Goal: Task Accomplishment & Management: Use online tool/utility

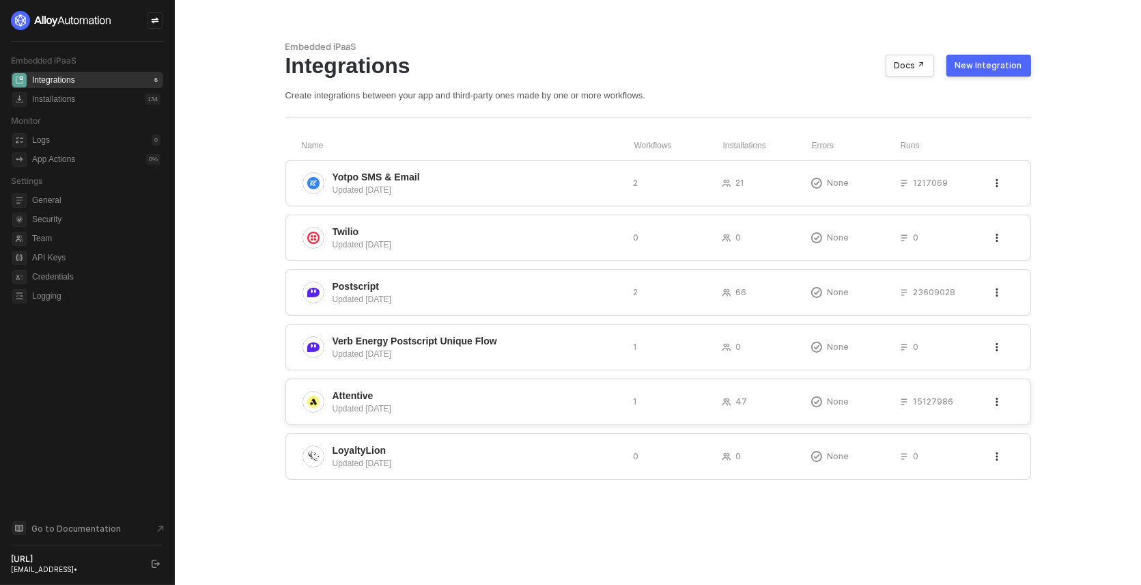
click at [357, 407] on div "Updated [DATE]" at bounding box center [478, 408] width 290 height 12
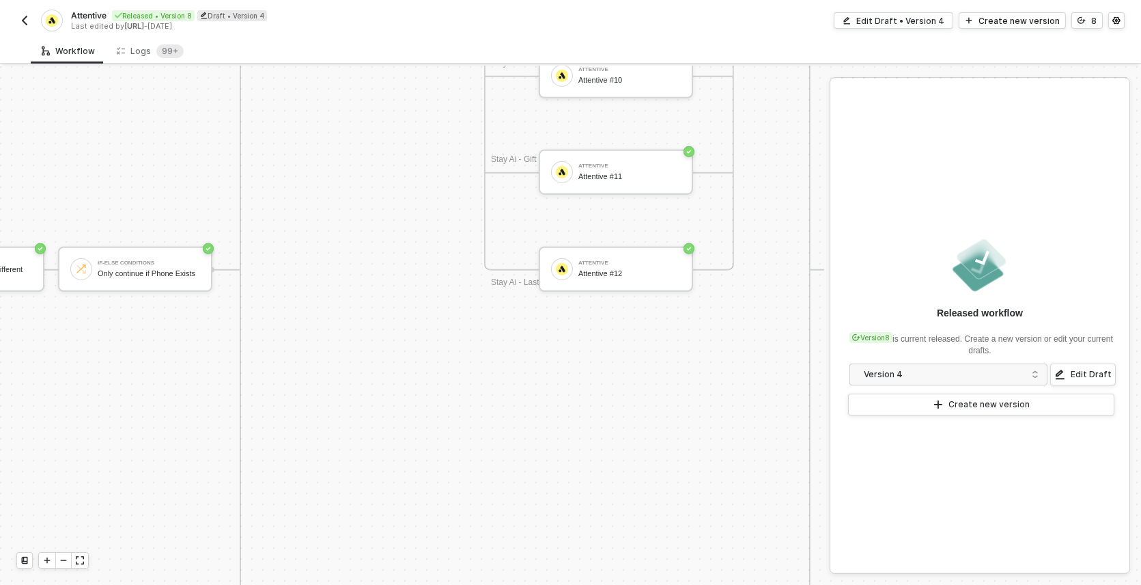
scroll to position [2046, 294]
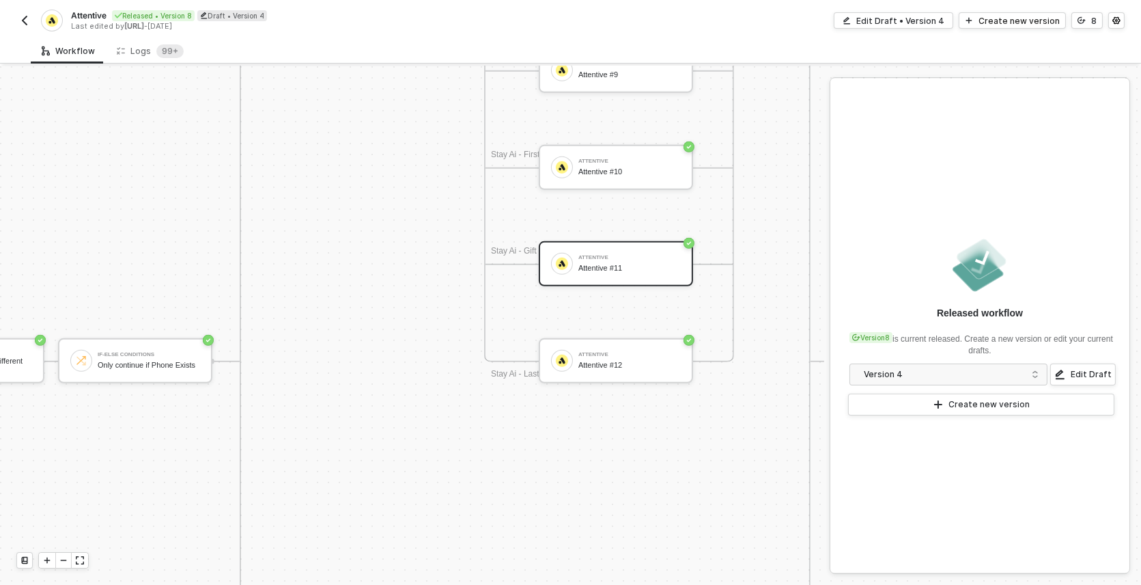
click at [593, 275] on div "Attentive Attentive #11" at bounding box center [629, 264] width 102 height 26
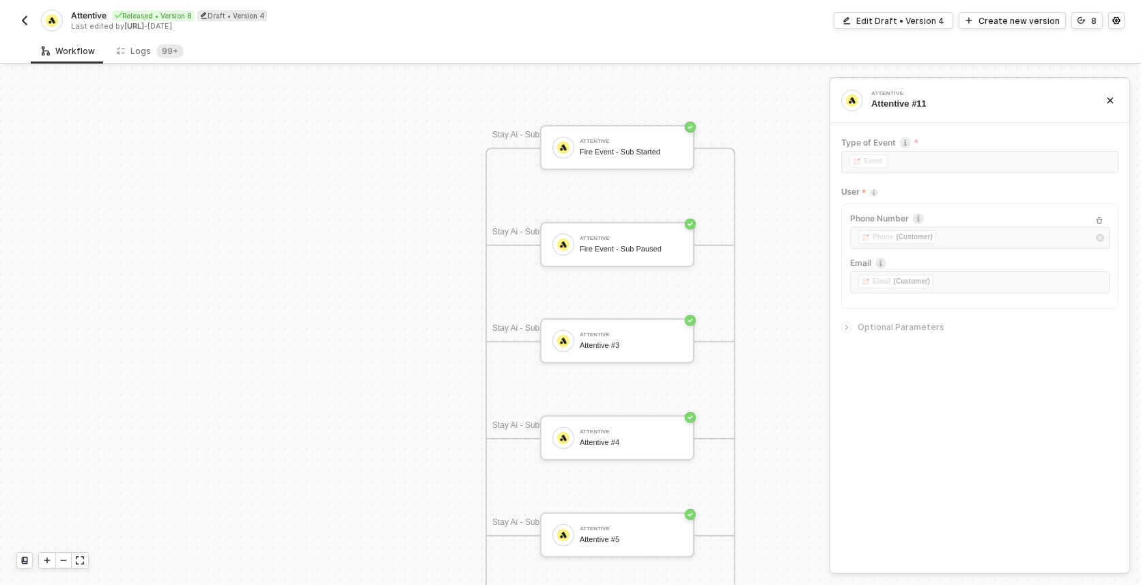
scroll to position [1244, 293]
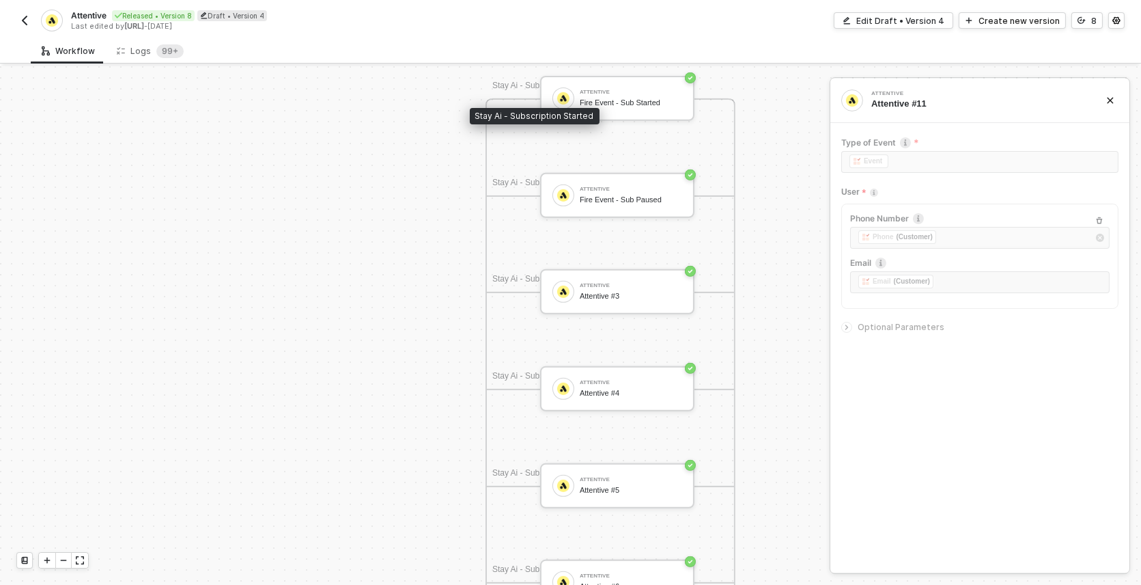
click at [522, 83] on div "Stay Ai - Subscription Started" at bounding box center [533, 86] width 82 height 14
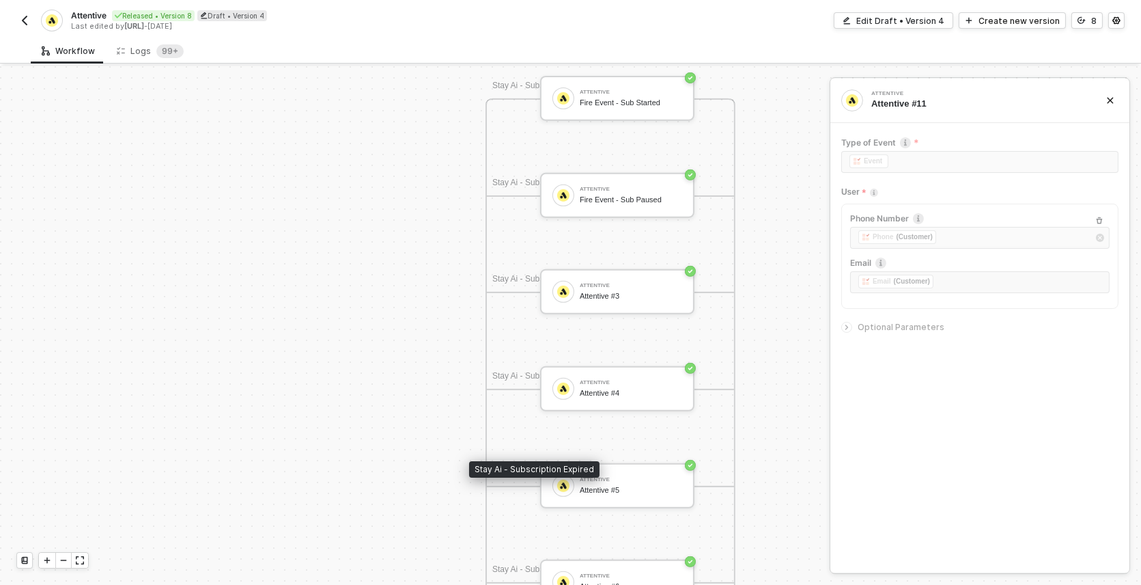
scroll to position [1295, 293]
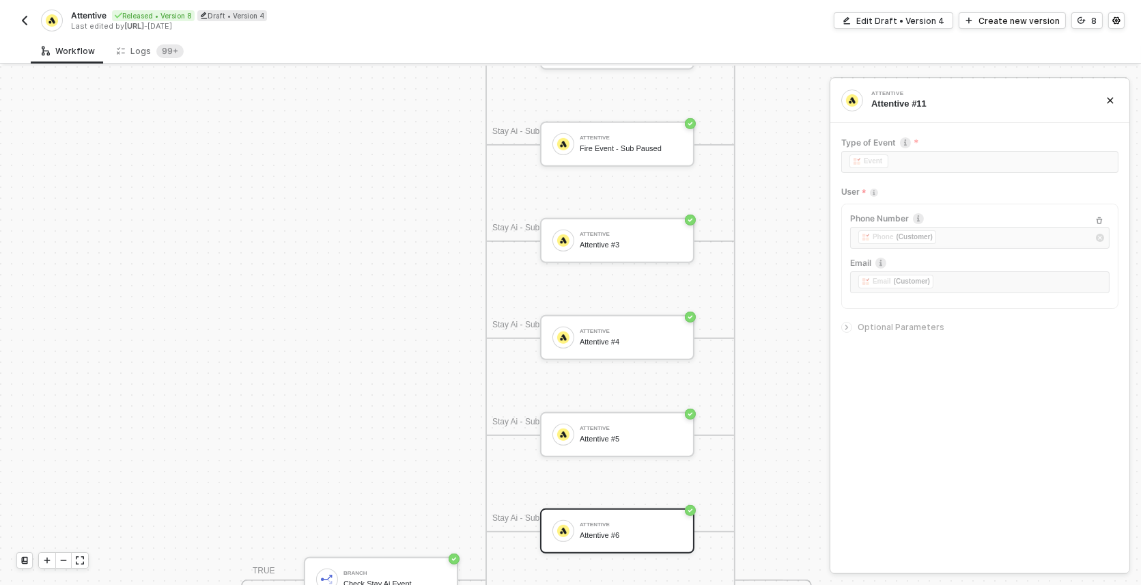
click at [604, 532] on div "Attentive #6" at bounding box center [631, 535] width 102 height 9
click at [844, 324] on icon "icon-arrow-right-small" at bounding box center [847, 327] width 8 height 8
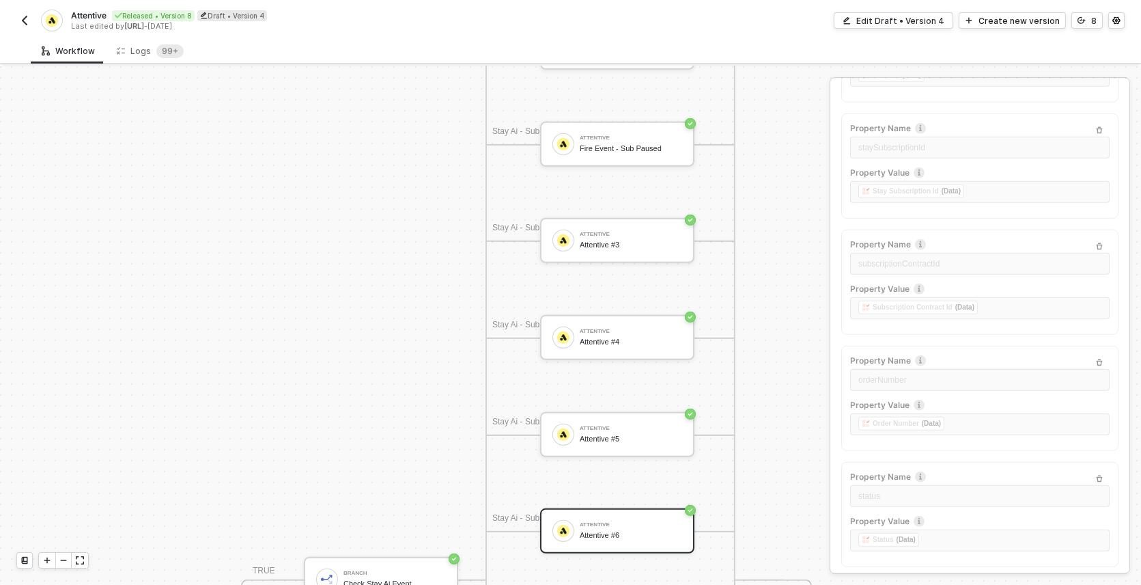
scroll to position [1959, 0]
